Goal: Find specific page/section: Find specific page/section

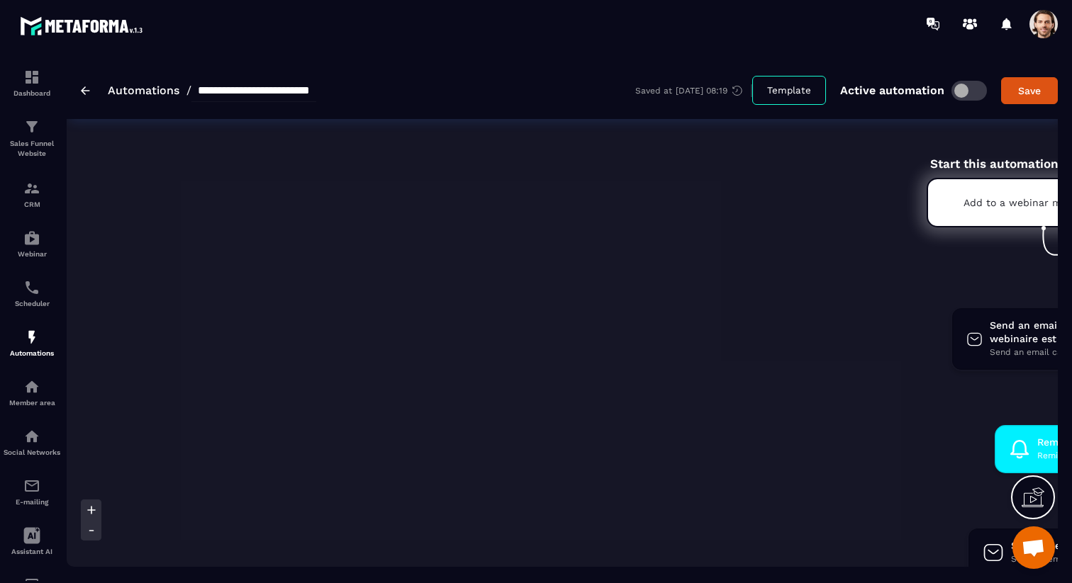
scroll to position [0, 232]
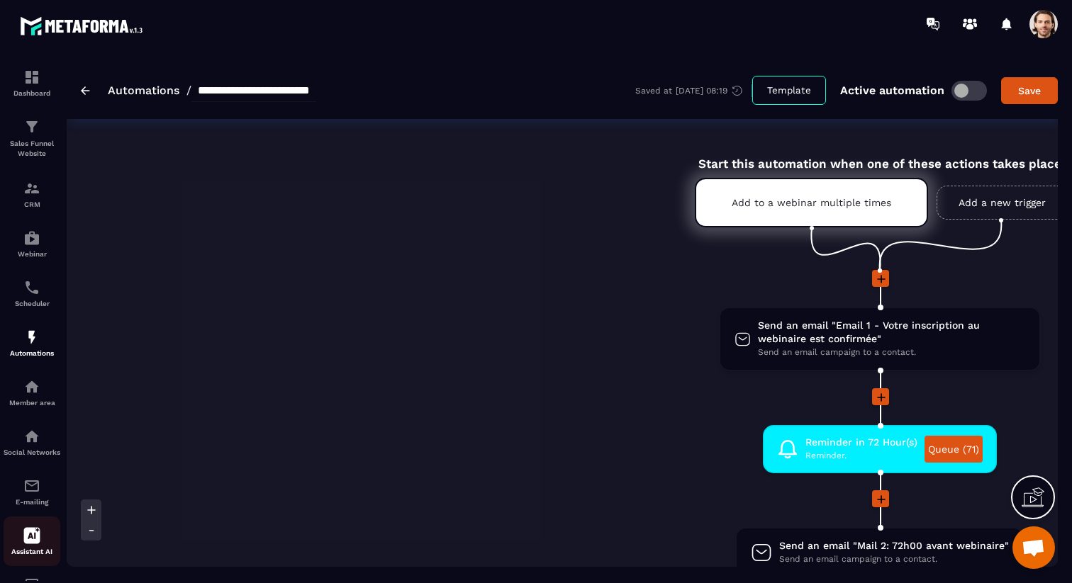
click at [26, 544] on icon at bounding box center [32, 536] width 16 height 16
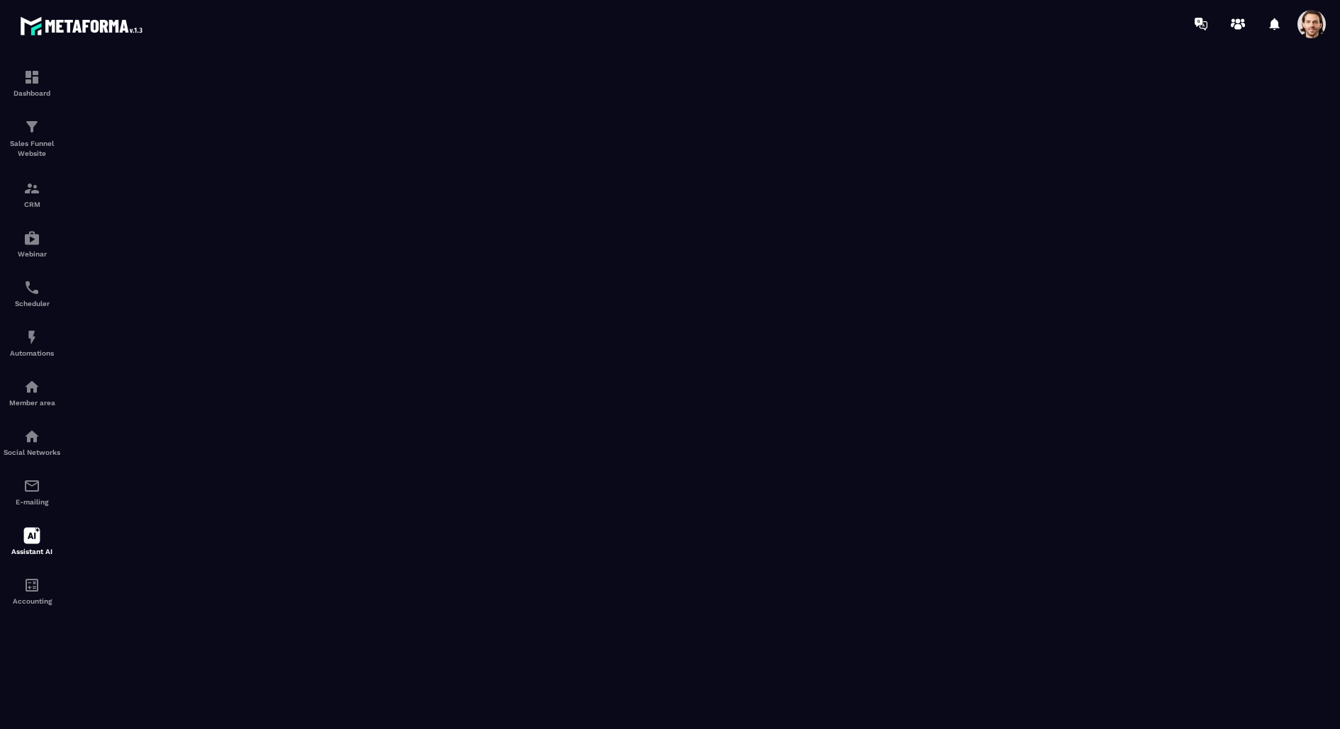
click at [1071, 23] on span at bounding box center [1311, 24] width 28 height 28
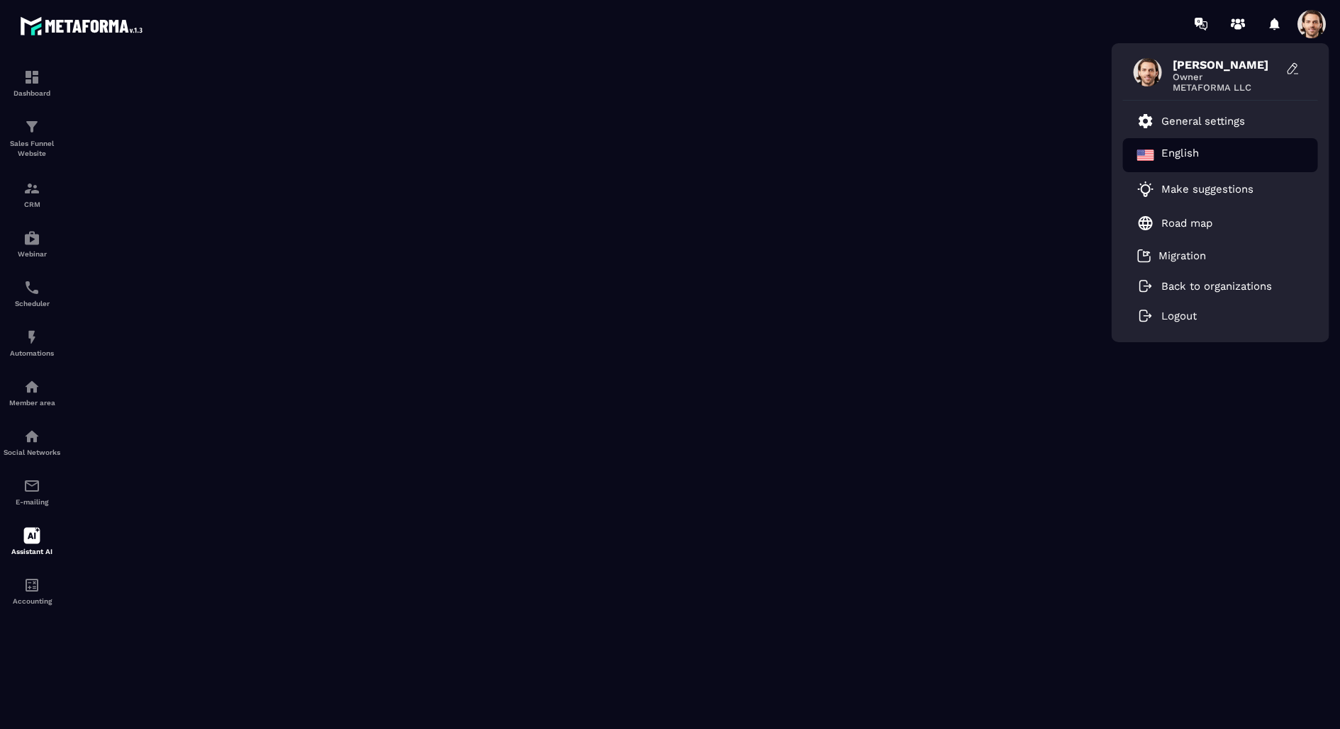
click at [1071, 156] on p "English" at bounding box center [1180, 155] width 38 height 17
